Goal: Transaction & Acquisition: Purchase product/service

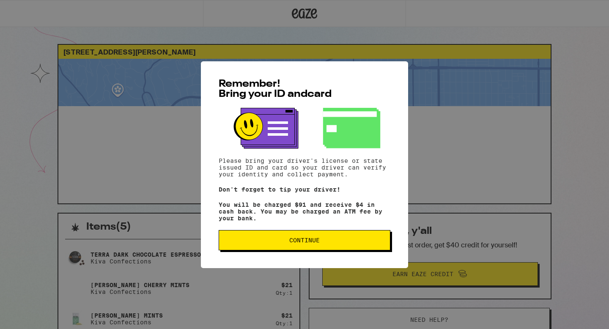
click at [288, 249] on button "Continue" at bounding box center [305, 240] width 172 height 20
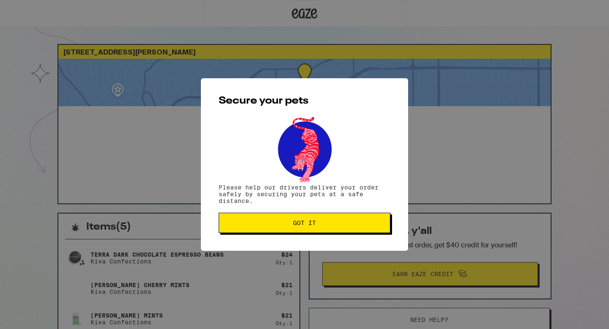
click at [291, 231] on button "Got it" at bounding box center [305, 223] width 172 height 20
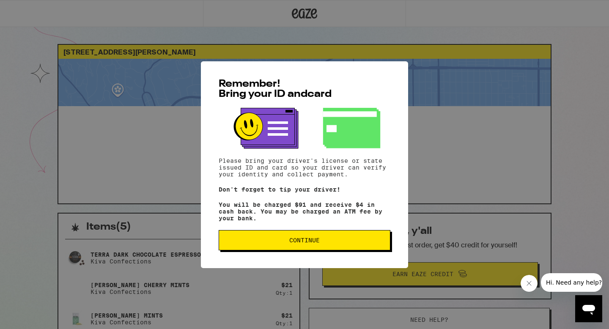
click at [326, 236] on button "Continue" at bounding box center [305, 240] width 172 height 20
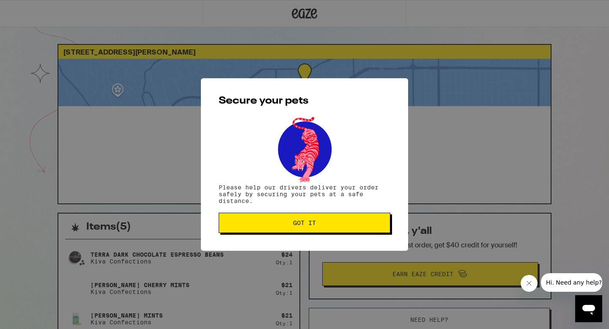
click at [333, 225] on span "Got it" at bounding box center [304, 223] width 157 height 6
